Goal: Find contact information: Find contact information

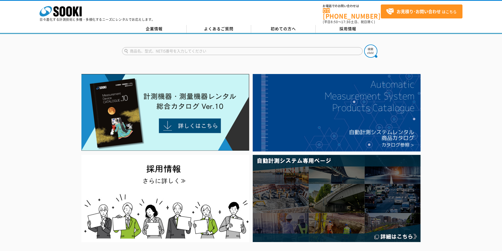
click at [158, 30] on div "企業情報 よくあるご質問 初めての方へ 採用情報" at bounding box center [251, 29] width 502 height 9
click at [158, 29] on link "企業情報" at bounding box center [154, 29] width 65 height 8
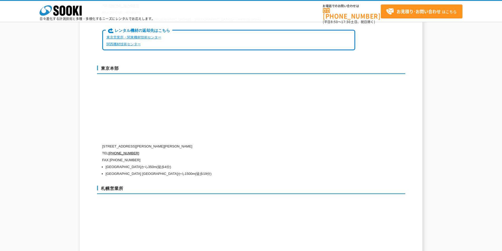
click at [147, 35] on link "東京営業所・関東機材技術センター" at bounding box center [133, 37] width 55 height 4
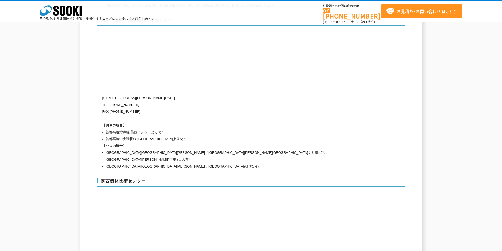
scroll to position [2226, 0]
drag, startPoint x: 102, startPoint y: 85, endPoint x: 194, endPoint y: 86, distance: 91.7
click at [194, 94] on p "[STREET_ADDRESS][PERSON_NAME][DATE]" at bounding box center [228, 97] width 253 height 7
copy p "[STREET_ADDRESS][PERSON_NAME][DATE]"
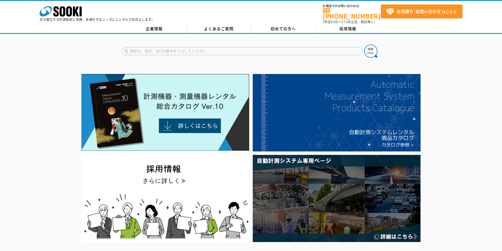
type input "商品名、型式、NETIS番号を入力してください"
